Goal: Task Accomplishment & Management: Manage account settings

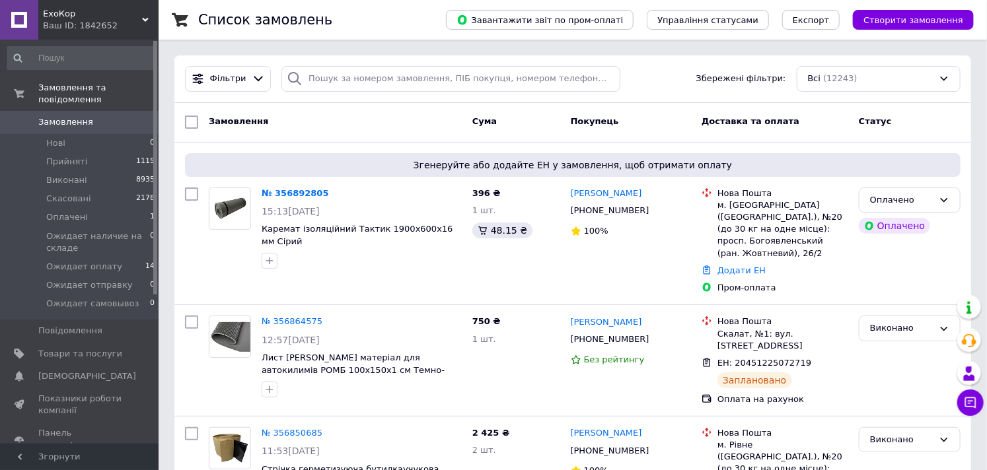
click at [359, 93] on div "Фільтри Збережені фільтри: Всі (12243)" at bounding box center [572, 79] width 797 height 48
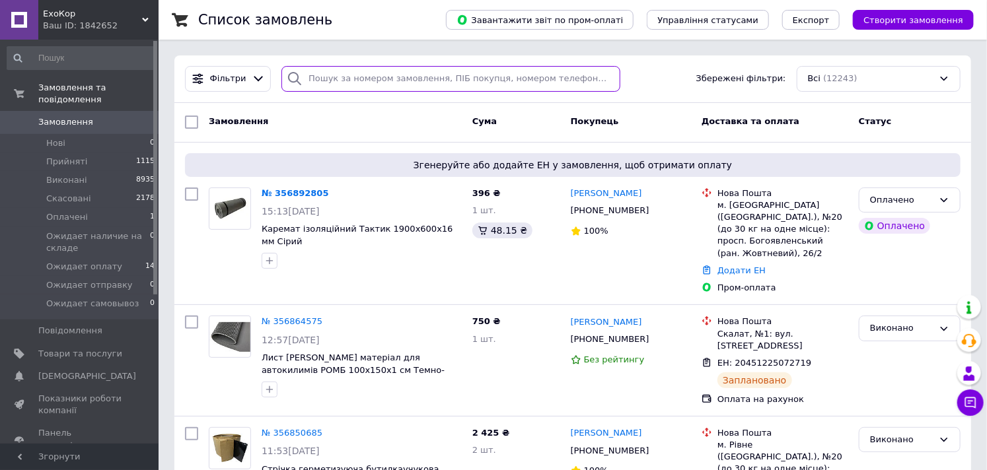
click at [355, 81] on input "search" at bounding box center [450, 79] width 339 height 26
paste input "356195770"
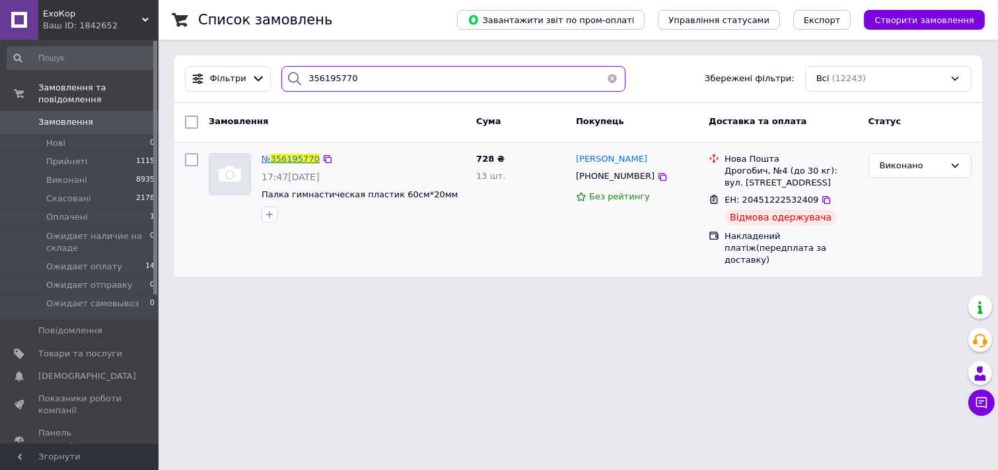
type input "356195770"
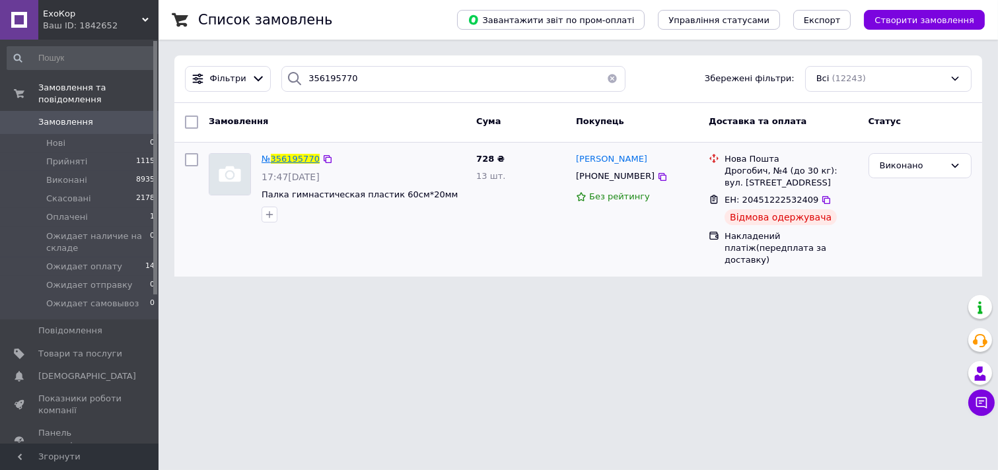
click at [305, 163] on span "356195770" at bounding box center [295, 159] width 49 height 10
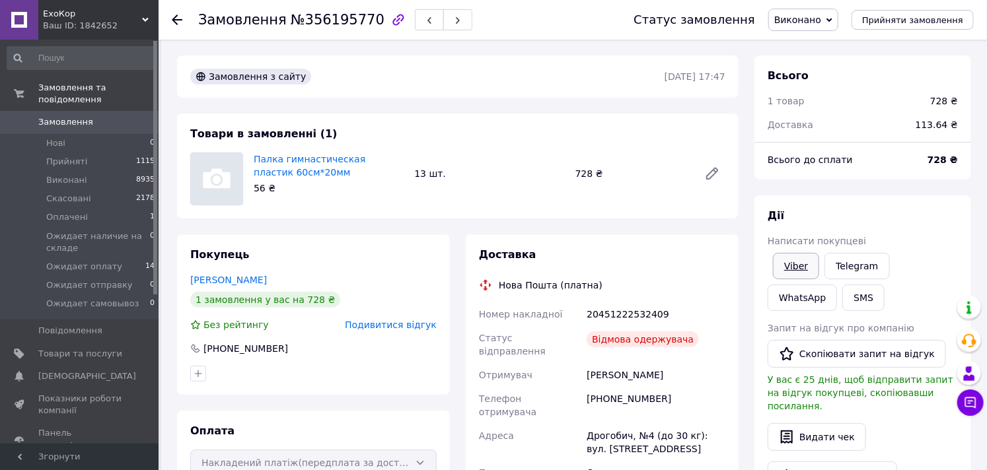
click at [803, 263] on link "Viber" at bounding box center [796, 266] width 46 height 26
click at [87, 116] on span "Замовлення" at bounding box center [80, 122] width 84 height 12
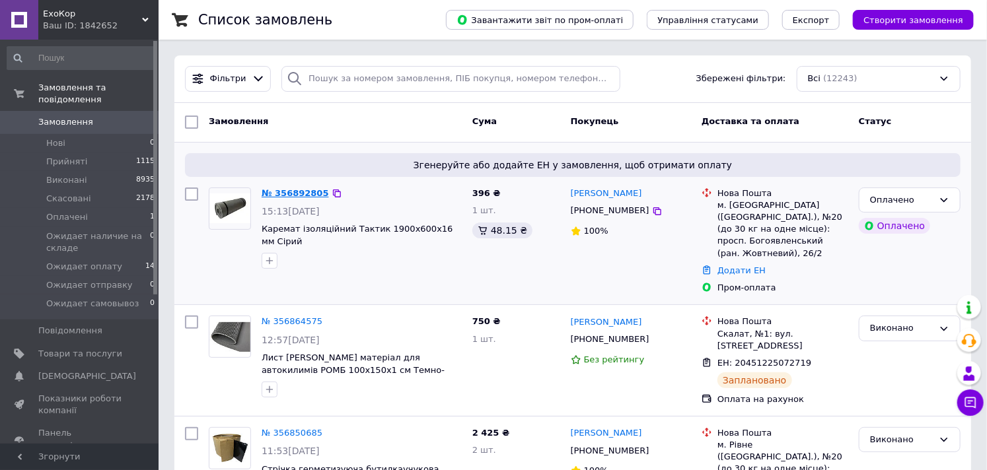
click at [305, 193] on link "№ 356892805" at bounding box center [295, 193] width 67 height 10
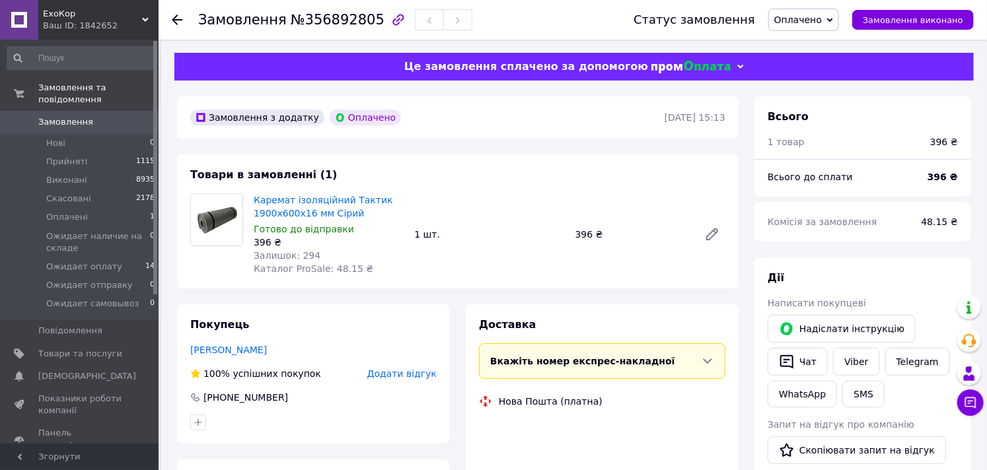
click at [335, 18] on span "№356892805" at bounding box center [338, 20] width 94 height 16
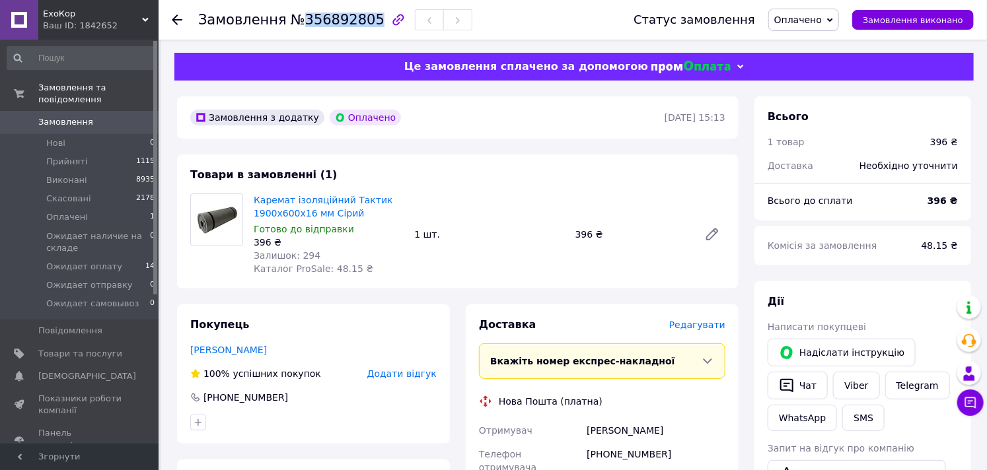
copy span "356892805"
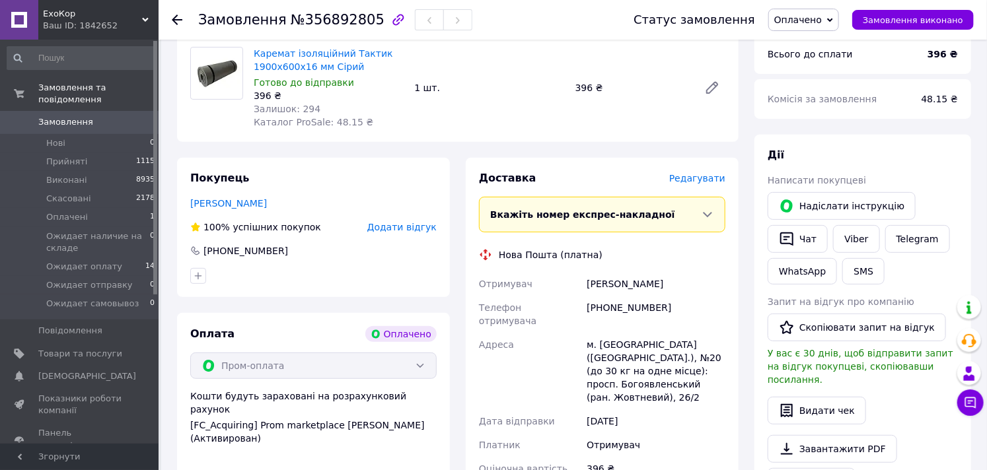
click at [631, 309] on div "[PHONE_NUMBER]" at bounding box center [656, 314] width 144 height 37
copy div "380977218000"
drag, startPoint x: 692, startPoint y: 286, endPoint x: 583, endPoint y: 282, distance: 108.4
click at [583, 282] on div "Отримувач Горчинський Олександр Телефон отримувача +380977218000 Адреса м. Мико…" at bounding box center [602, 376] width 252 height 209
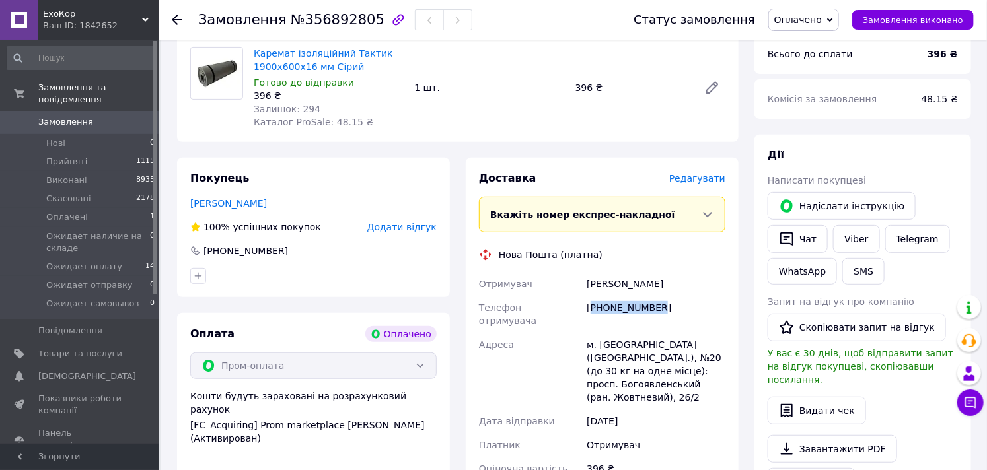
copy div "Отримувач Горчинський Олександр"
click at [629, 334] on div "м. [GEOGRAPHIC_DATA] ([GEOGRAPHIC_DATA].), №20 (до 30 кг на одне місце): просп.…" at bounding box center [656, 371] width 144 height 77
copy div "Миколаїв"
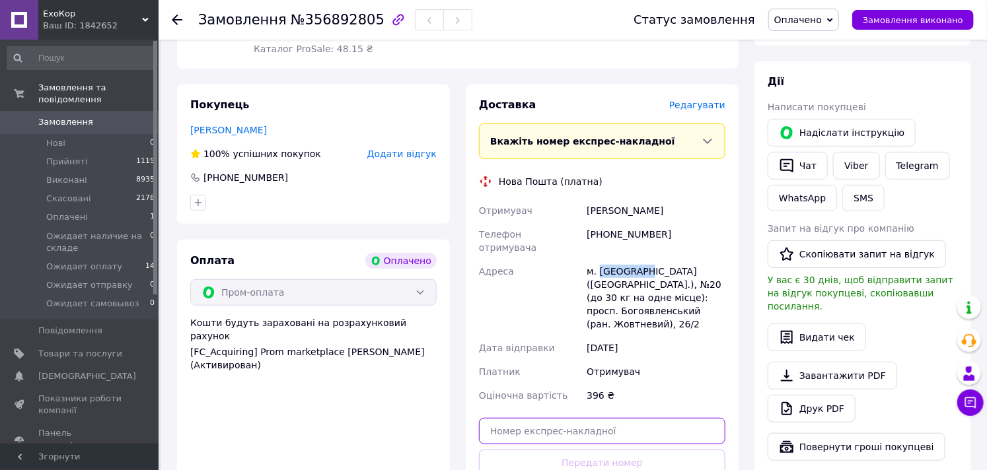
click at [606, 418] on input "text" at bounding box center [602, 431] width 246 height 26
paste input "20451225227643"
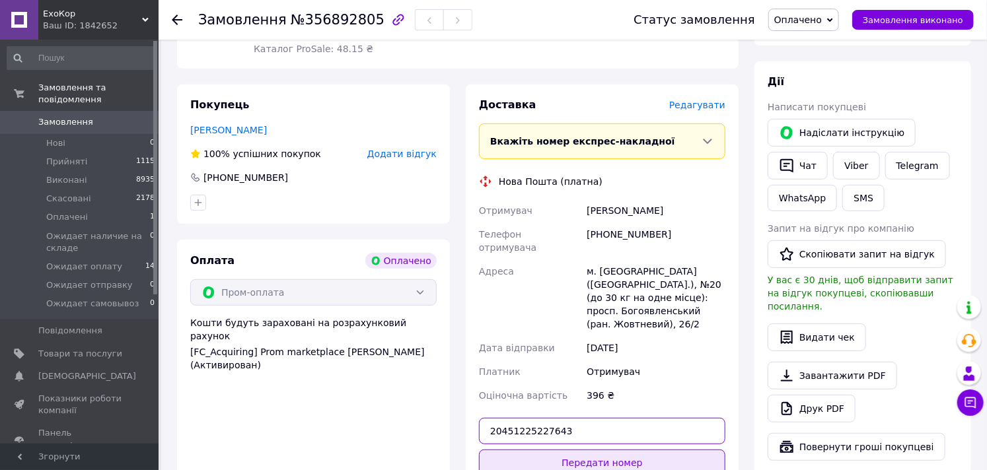
type input "20451225227643"
click at [608, 450] on button "Передати номер" at bounding box center [602, 463] width 246 height 26
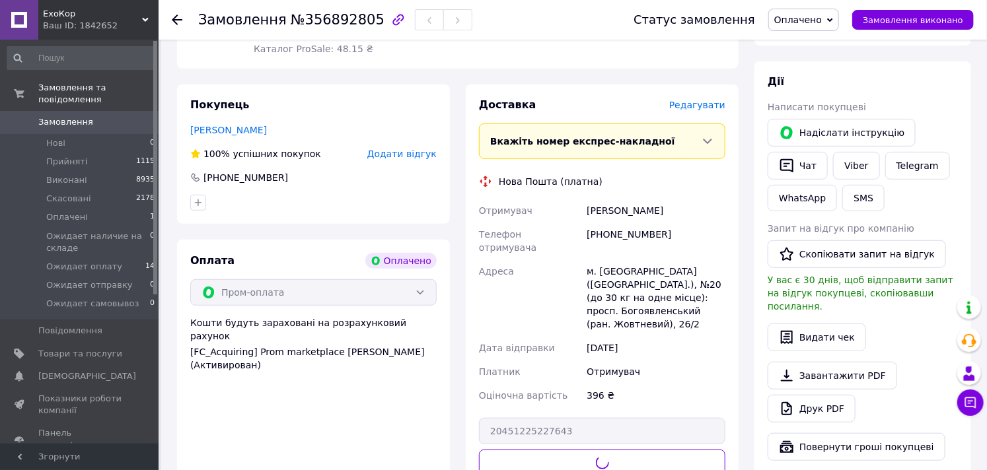
click at [820, 10] on span "Оплачено" at bounding box center [803, 20] width 71 height 22
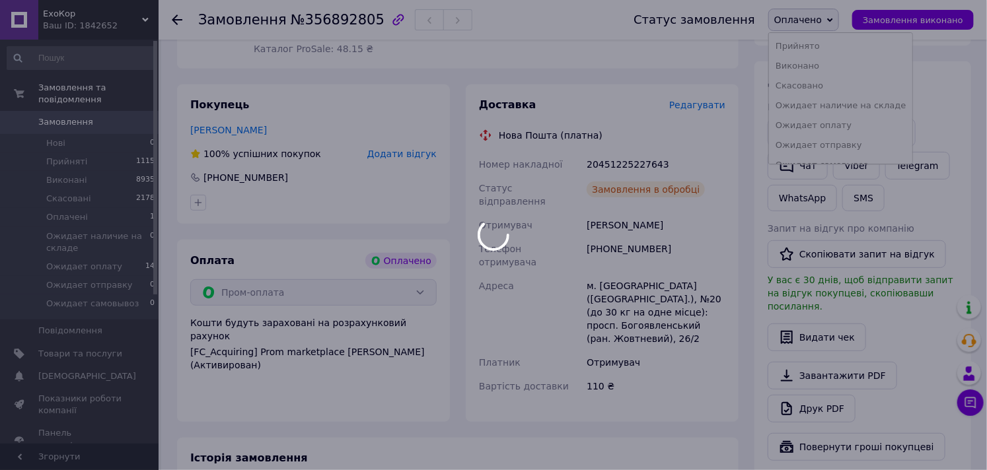
click at [821, 46] on div at bounding box center [493, 235] width 987 height 470
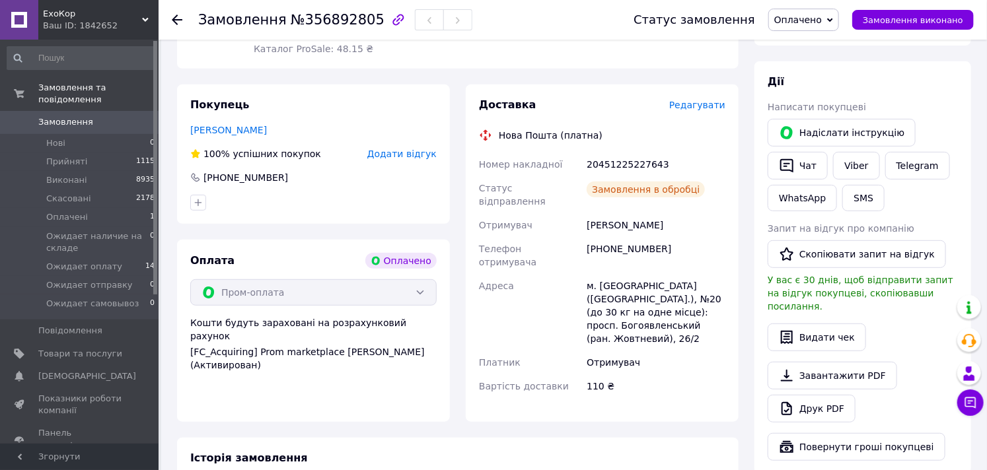
click at [822, 17] on span "Оплачено" at bounding box center [798, 20] width 48 height 11
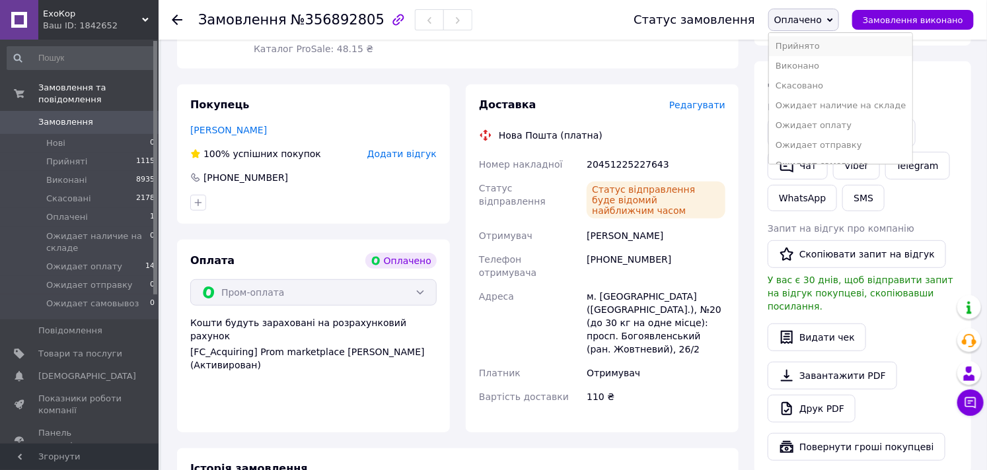
click at [822, 40] on li "Прийнято" at bounding box center [840, 46] width 143 height 20
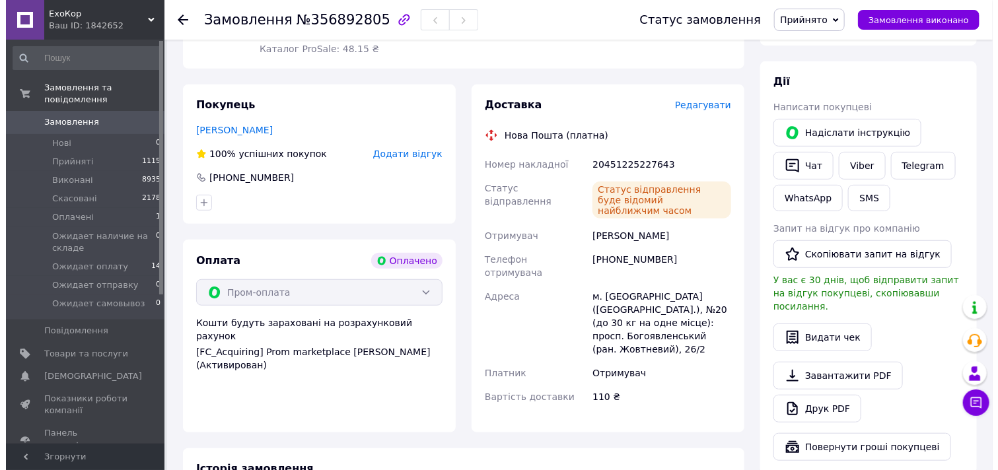
scroll to position [0, 0]
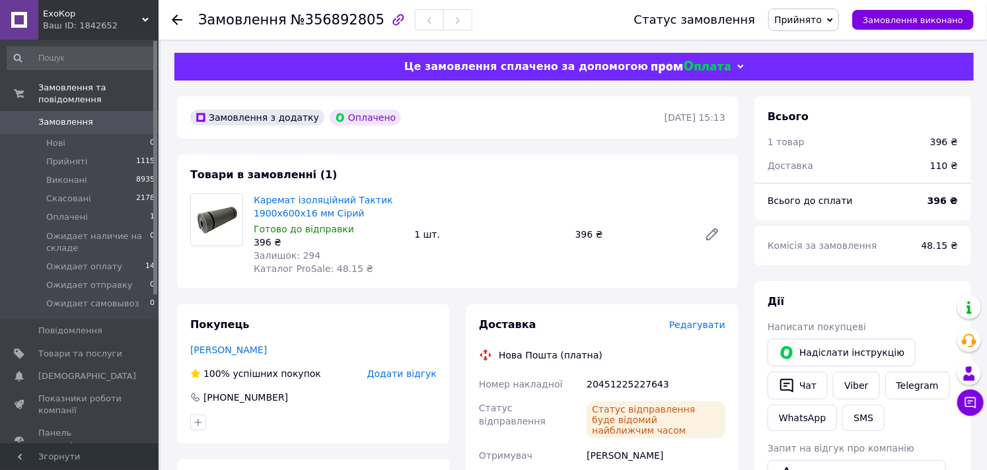
click at [109, 116] on span "Замовлення" at bounding box center [80, 122] width 84 height 12
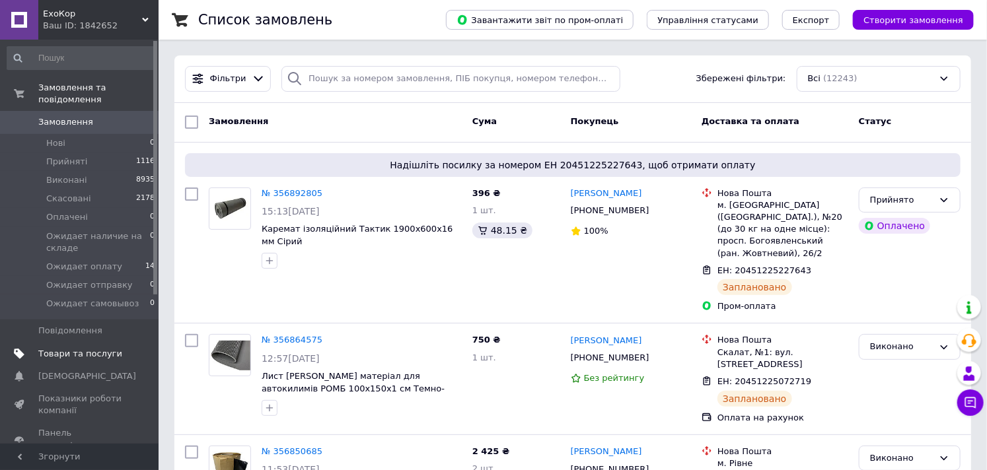
click at [100, 348] on span "Товари та послуги" at bounding box center [80, 354] width 84 height 12
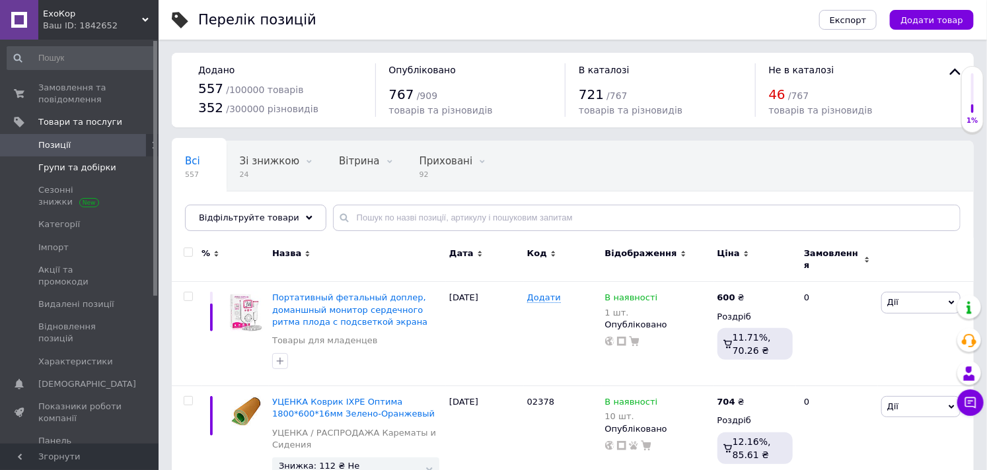
click at [97, 161] on link "Групи та добірки" at bounding box center [81, 168] width 162 height 22
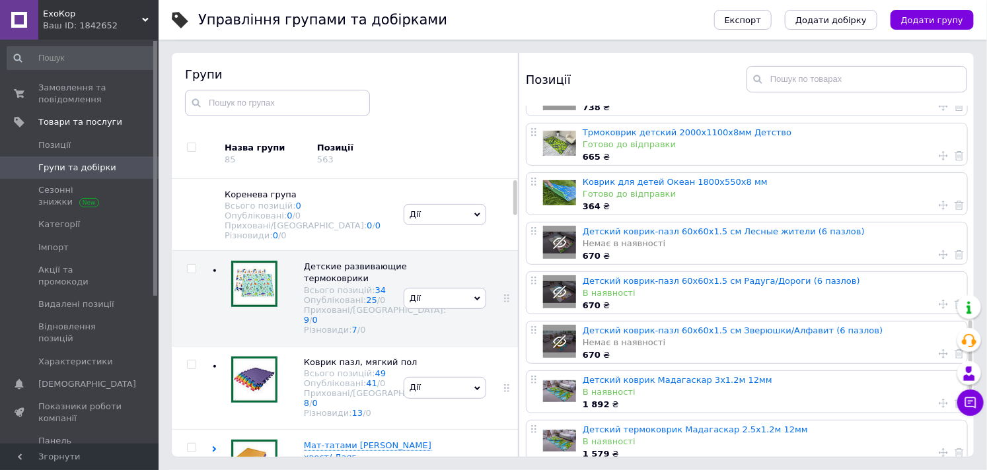
scroll to position [1174, 0]
